Goal: Transaction & Acquisition: Subscribe to service/newsletter

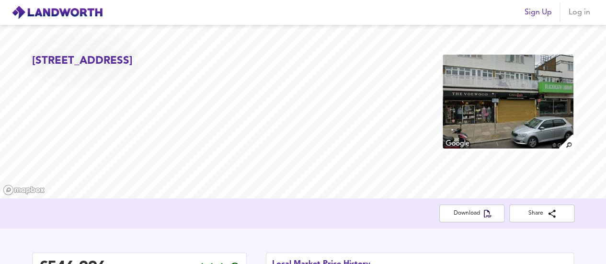
click at [542, 16] on span "Sign Up" at bounding box center [538, 12] width 27 height 13
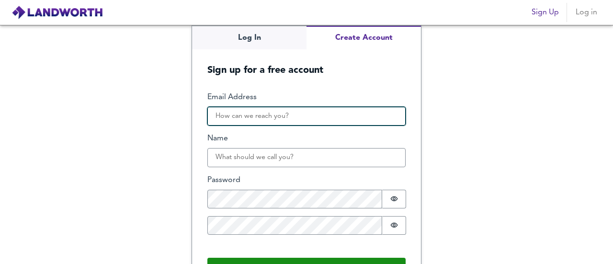
click at [304, 116] on input "Email Address" at bounding box center [307, 116] width 198 height 19
type input "[EMAIL_ADDRESS][DOMAIN_NAME]"
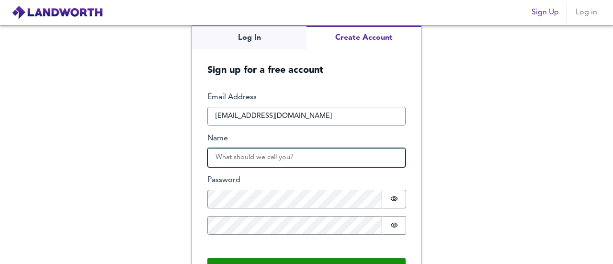
type input "Aneury Lake"
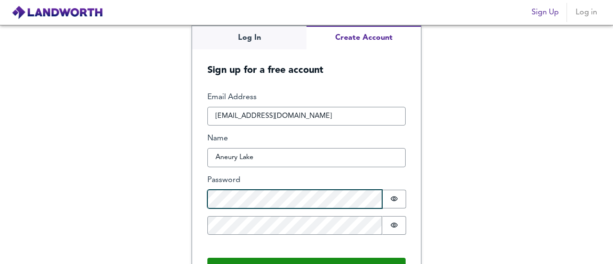
click at [208, 258] on button "Create Account" at bounding box center [307, 268] width 198 height 20
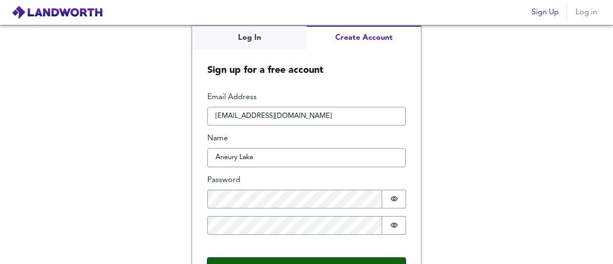
click at [264, 258] on button "Create Account" at bounding box center [307, 268] width 198 height 20
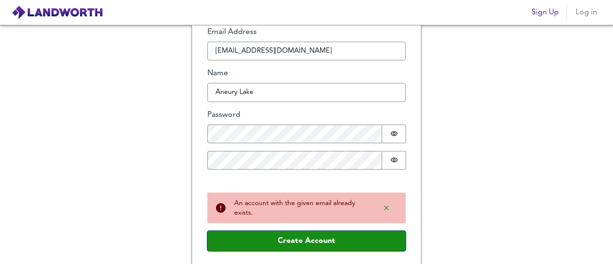
click at [272, 248] on button "Create Account" at bounding box center [307, 241] width 198 height 20
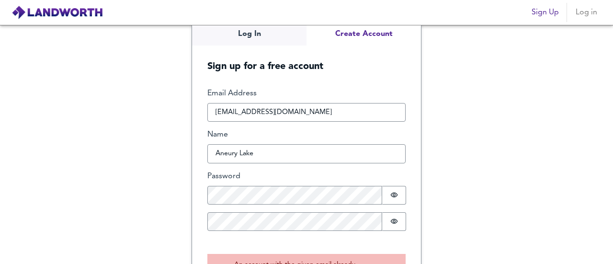
scroll to position [3, 0]
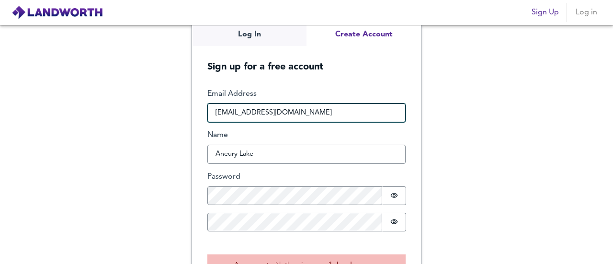
click at [246, 113] on input "[EMAIL_ADDRESS][DOMAIN_NAME]" at bounding box center [307, 113] width 198 height 19
